Goal: Task Accomplishment & Management: Use online tool/utility

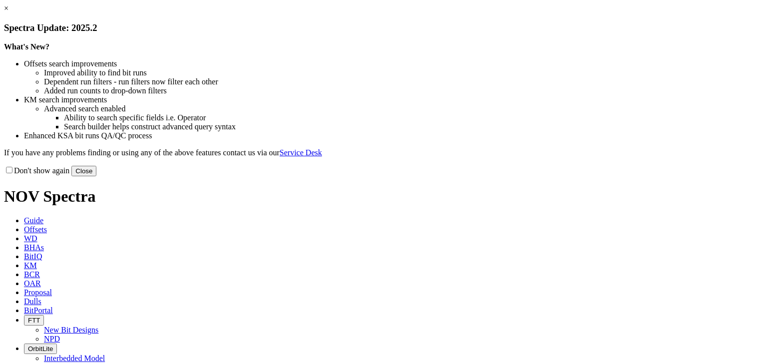
click at [96, 176] on button "Close" at bounding box center [83, 171] width 25 height 10
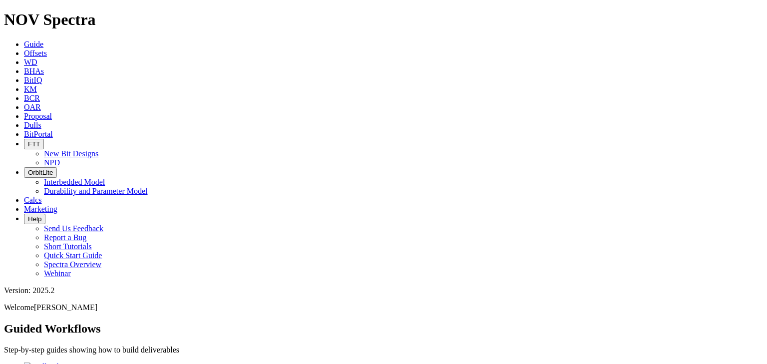
click at [47, 49] on span "Offsets" at bounding box center [35, 53] width 23 height 8
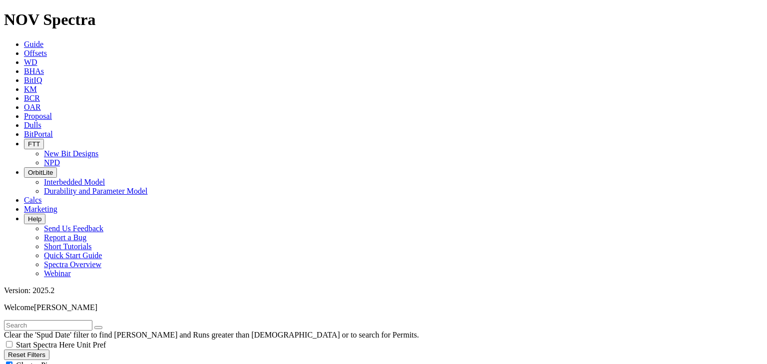
click at [69, 320] on input "text" at bounding box center [48, 325] width 88 height 10
type input "A314220"
click at [99, 360] on div "Cluster Pins" at bounding box center [383, 365] width 759 height 10
checkbox input "false"
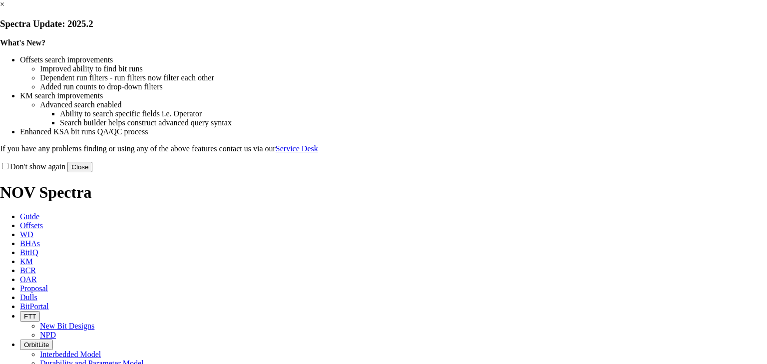
click at [92, 172] on button "Close" at bounding box center [79, 167] width 25 height 10
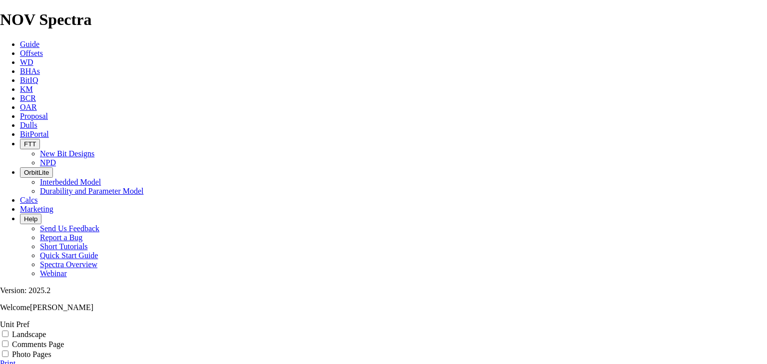
click at [15, 359] on link "Print" at bounding box center [7, 363] width 15 height 8
click at [8, 351] on input "Photo Pages" at bounding box center [5, 354] width 6 height 6
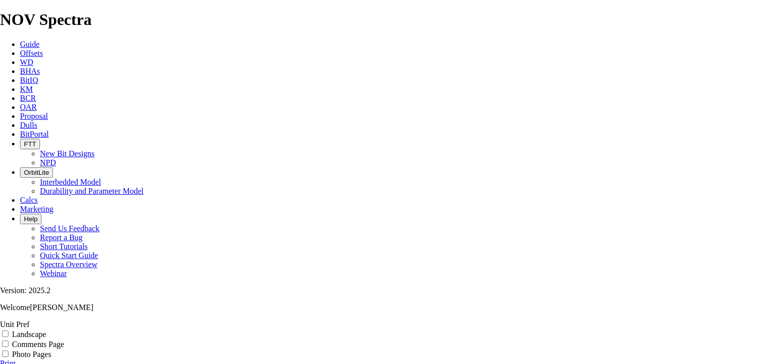
checkbox input "true"
click at [15, 359] on link "Print" at bounding box center [7, 363] width 15 height 8
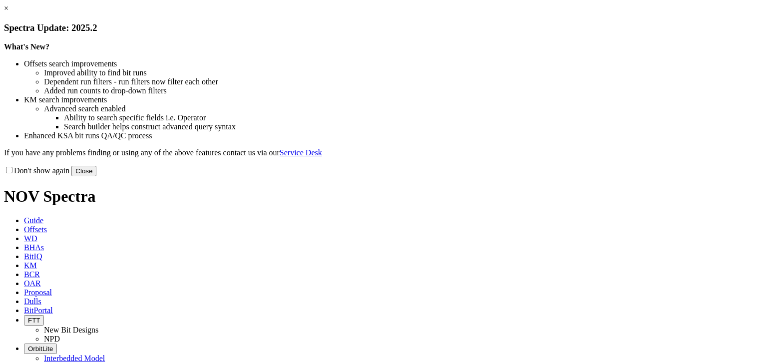
click at [96, 176] on button "Close" at bounding box center [83, 171] width 25 height 10
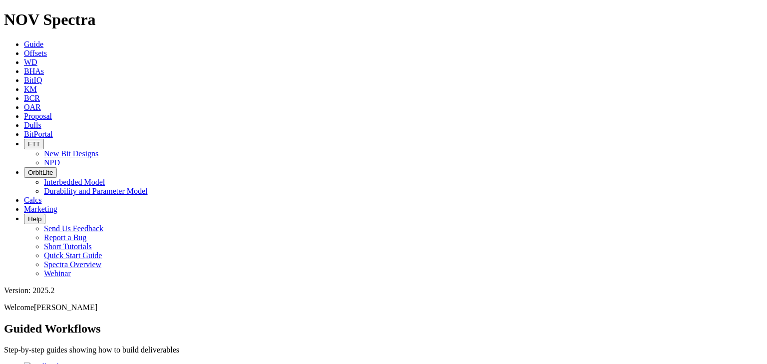
click at [24, 49] on icon at bounding box center [24, 53] width 0 height 8
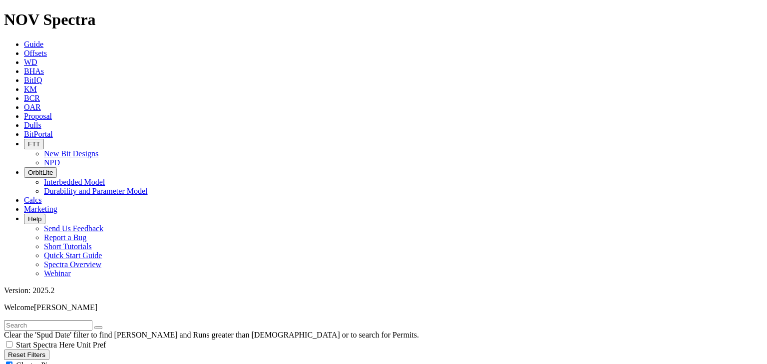
click at [25, 320] on input "text" at bounding box center [48, 325] width 88 height 10
type input "13.5"
click at [96, 360] on div "Cluster Pins" at bounding box center [383, 365] width 759 height 10
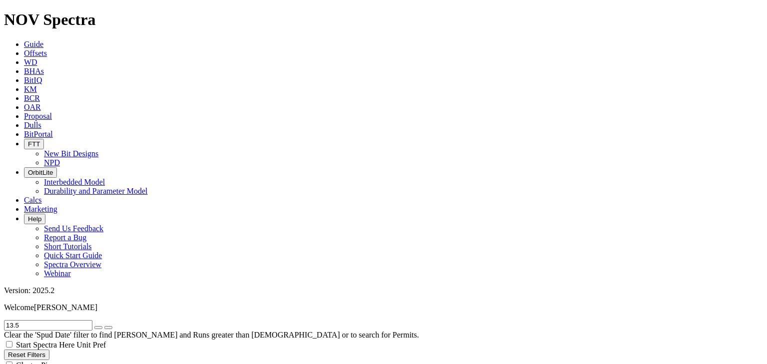
checkbox input "false"
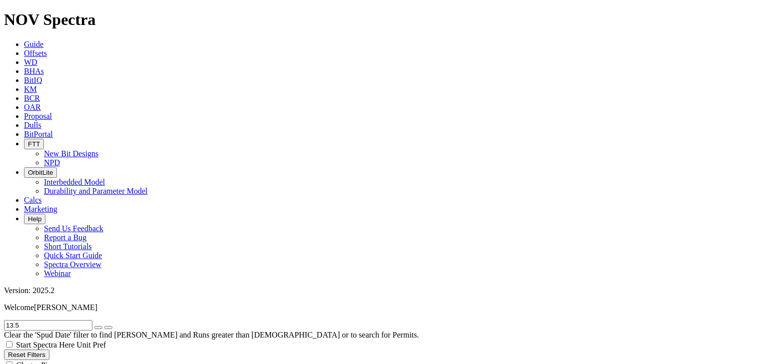
drag, startPoint x: 15, startPoint y: 247, endPoint x: 6, endPoint y: 248, distance: 9.0
type input "1/23/25"
click at [98, 328] on icon "button" at bounding box center [98, 328] width 0 height 0
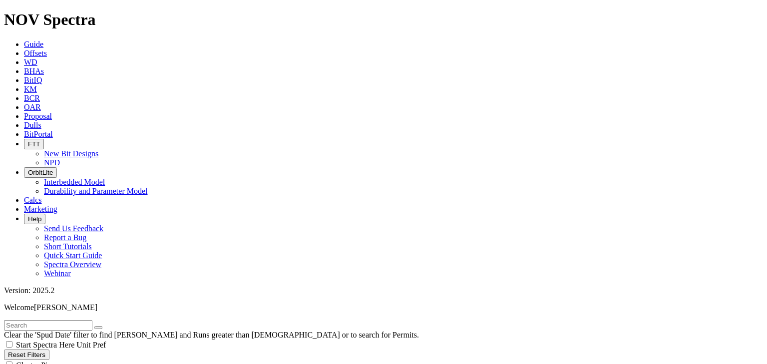
scroll to position [373, 0]
select select "13.5"
checkbox input "false"
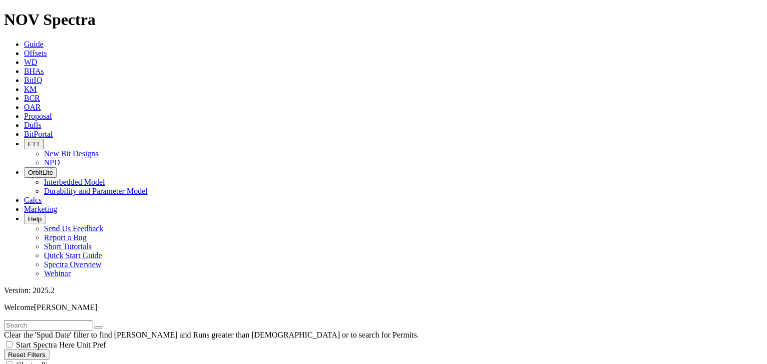
select select "? number:13.5 ?"
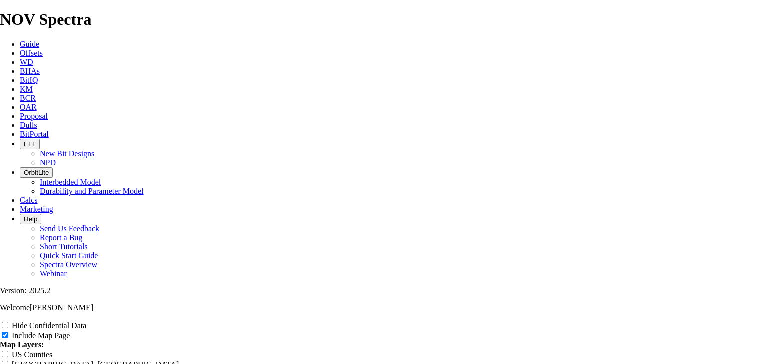
scroll to position [559, 0]
click at [8, 351] on input "US Counties" at bounding box center [5, 354] width 6 height 6
checkbox input "true"
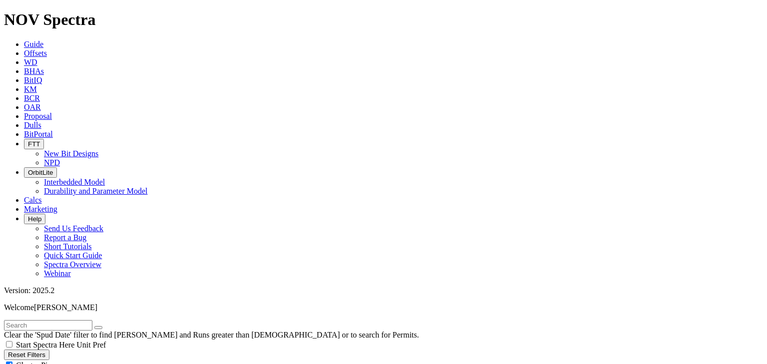
scroll to position [280, 0]
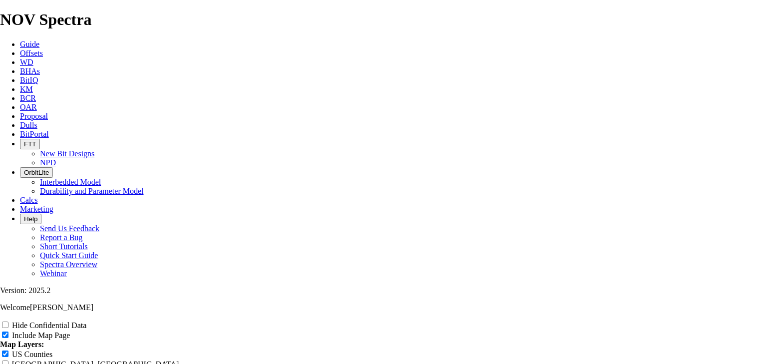
scroll to position [1211, 0]
drag, startPoint x: 415, startPoint y: 110, endPoint x: 286, endPoint y: 103, distance: 129.0
type input "1"
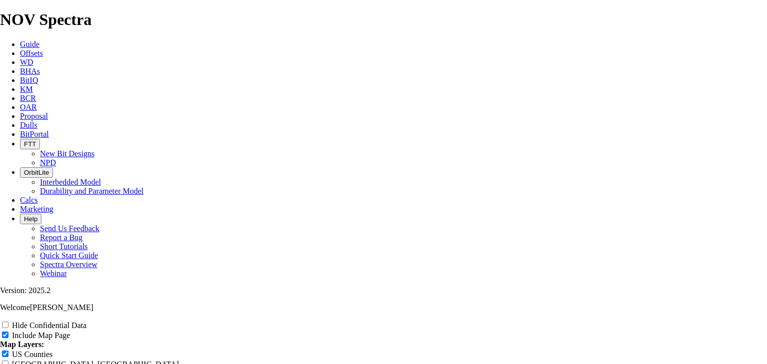
type input "1"
type input "13"
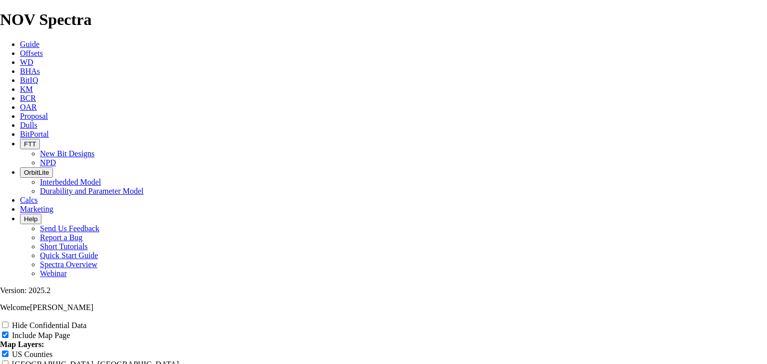
type input "13"
type input "13."
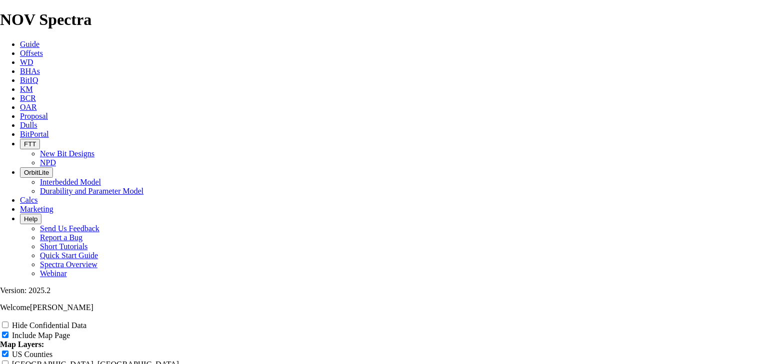
type input "13."
type input "13.5"
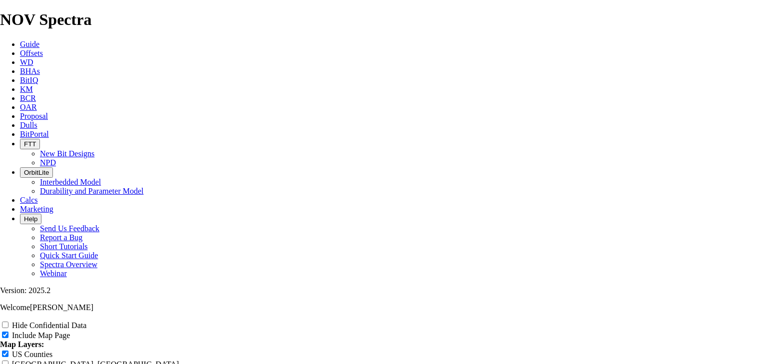
type input "13.5"
type input "13.5 T"
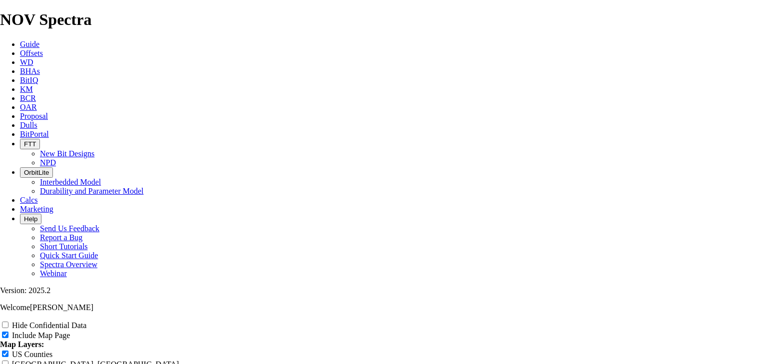
type input "13.5 T"
type input "13.5 TK"
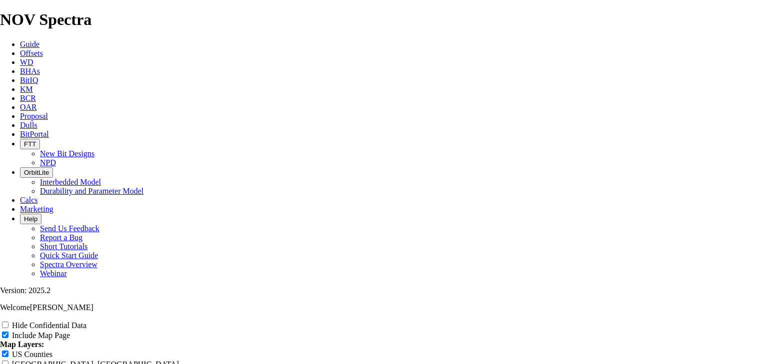
type input "13.5 TK"
type input "13.5 TKC"
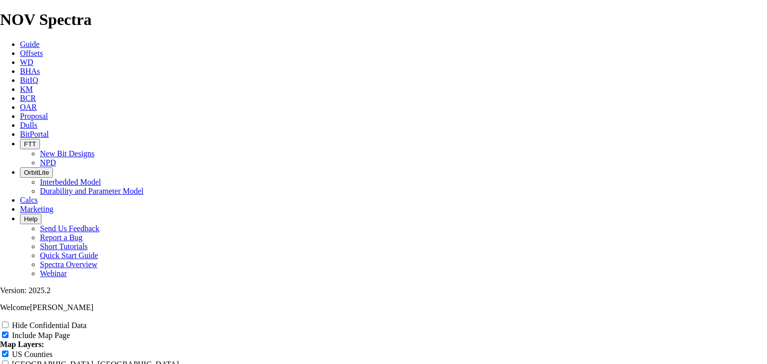
type input "13.5 TKC"
type input "13.5 TKC6"
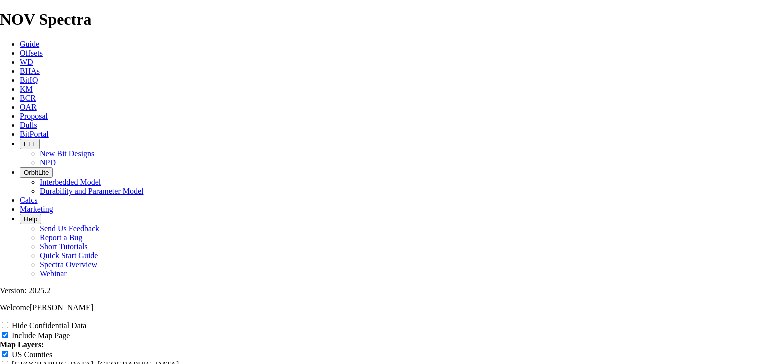
type input "13.5 TKC6"
type input "13.5 TKC66"
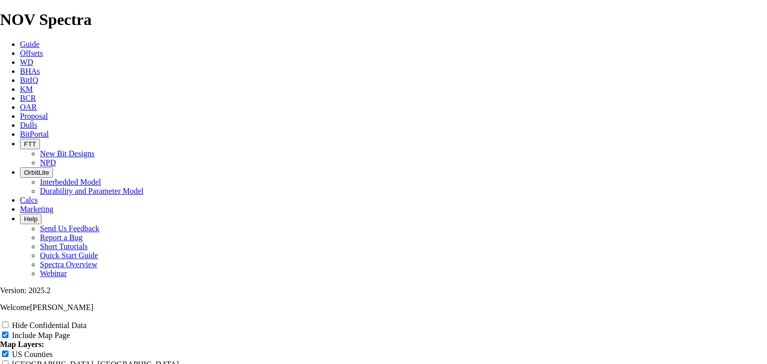
type input "13.5 TKC66"
type input "13.5 TKC66-"
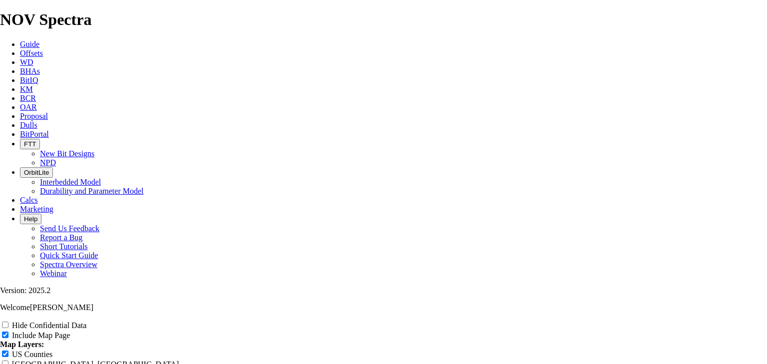
type input "13.5 TKC66-"
type input "13.5 TKC66-C"
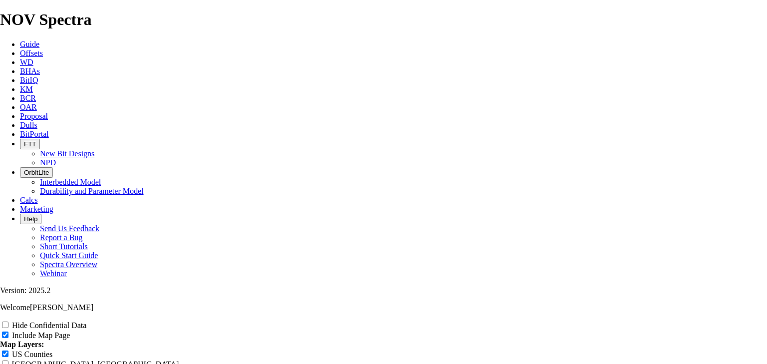
type input "13.5 TKC66-C"
type input "13.5 TKC66-C1"
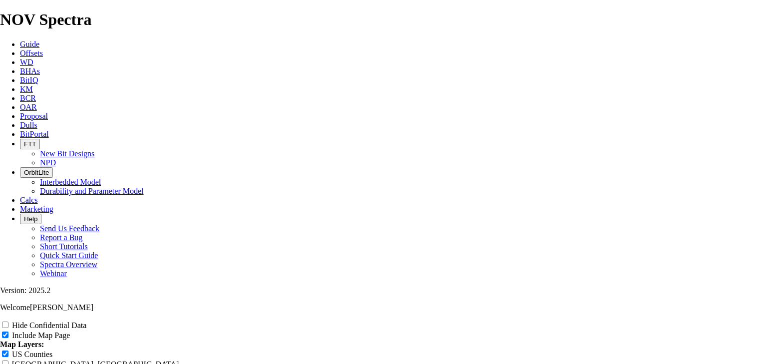
type input "13.5 TKC66-C1"
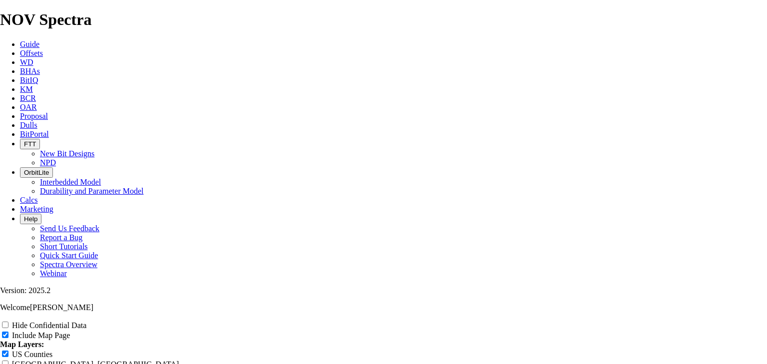
type input "13.5 TKC66-C1 -"
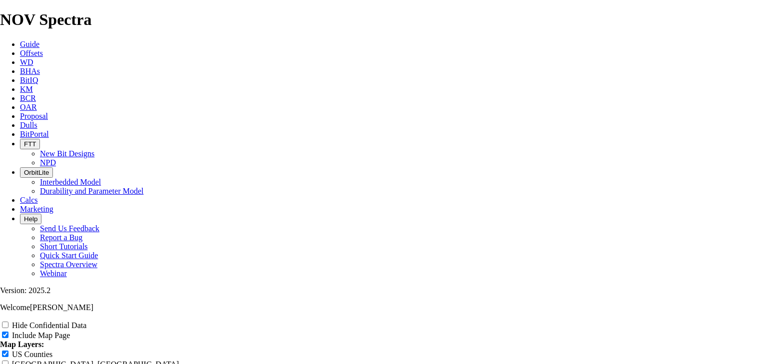
type input "13.5 TKC66-C1 -"
type input "13.5 TKC66-C1 - B"
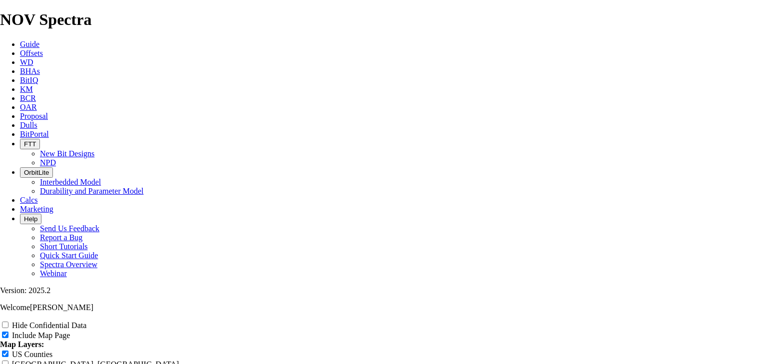
type input "13.5 TKC66-C1 - B"
type input "13.5 TKC66-C1 - BP"
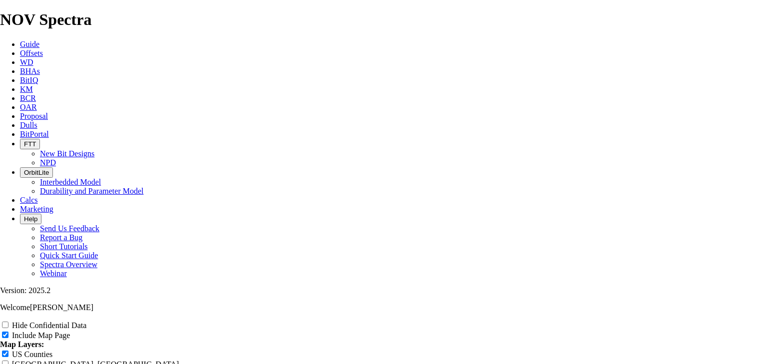
type input "13.5 TKC66-C1 - BP"
type input "13.5 TKC66-C1 - BPX"
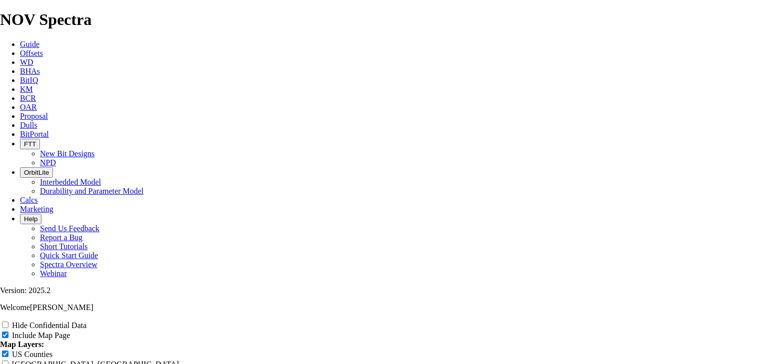
type input "13.5 TKC66-C1 - BPX"
type input "13.5 TKC66-C1 - BPX -"
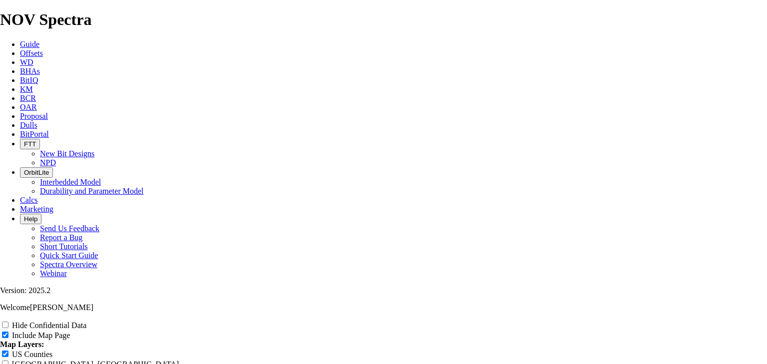
type input "13.5 TKC66-C1 - BPX -"
type input "13.5 TKC66-C1 - BPX - R"
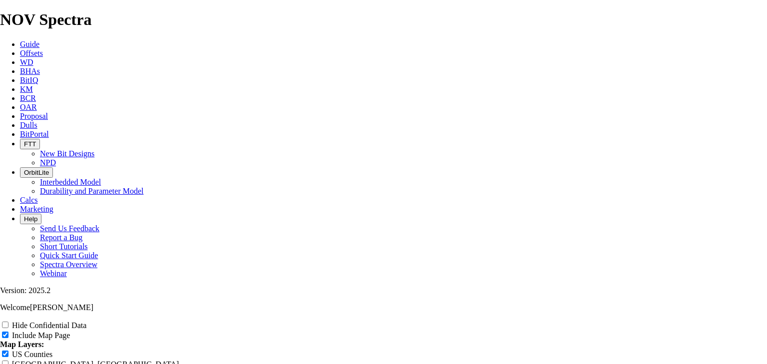
type input "13.5 TKC66-C1 - BPX - R"
type input "13.5 TKC66-C1 - BPX - Ru"
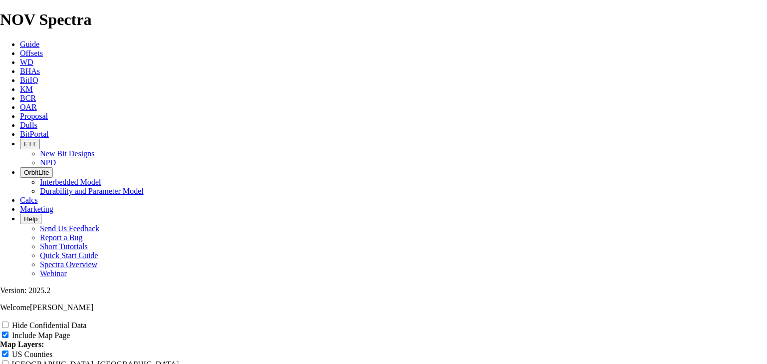
type input "13.5 TKC66-C1 - BPX - Ru"
type input "13.5 TKC66-C1 - BPX - Run"
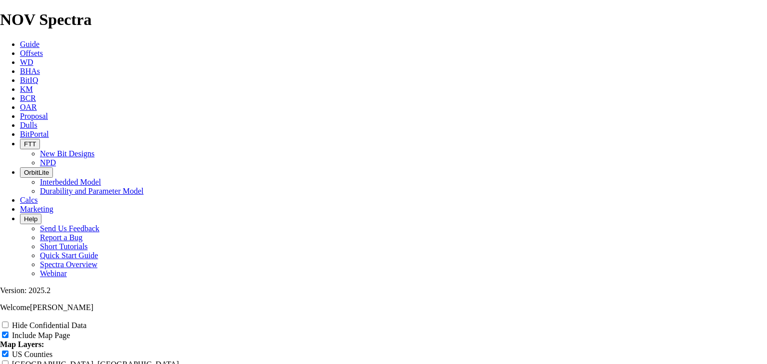
type input "13.5 TKC66-C1 - BPX - Run"
type input "13.5 TKC66-C1 - BPX - Runs"
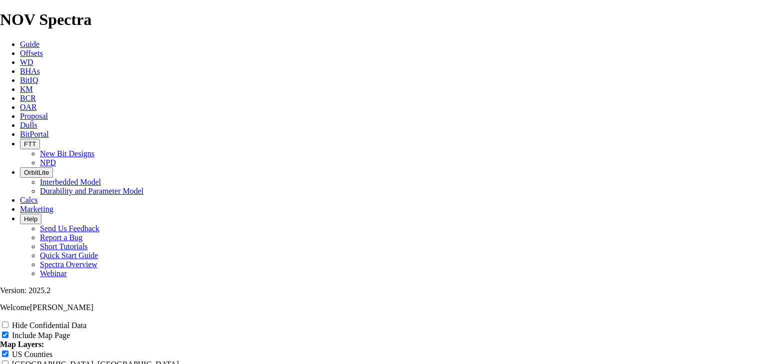
type input "13.5 TKC66-C1 - BPX - Runs"
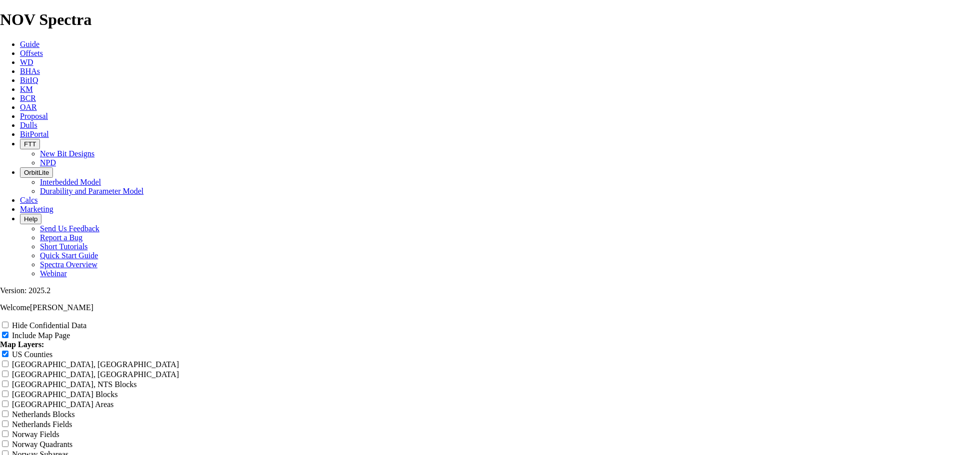
scroll to position [1188, 0]
type input "13.5 TKC66-C1 - BPX - Runs"
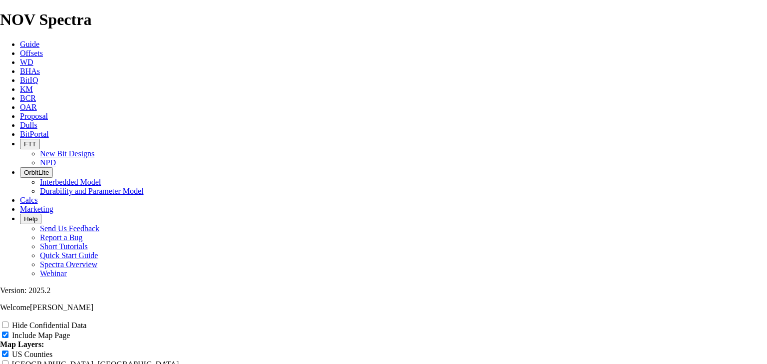
scroll to position [1654, 0]
